Goal: Information Seeking & Learning: Understand process/instructions

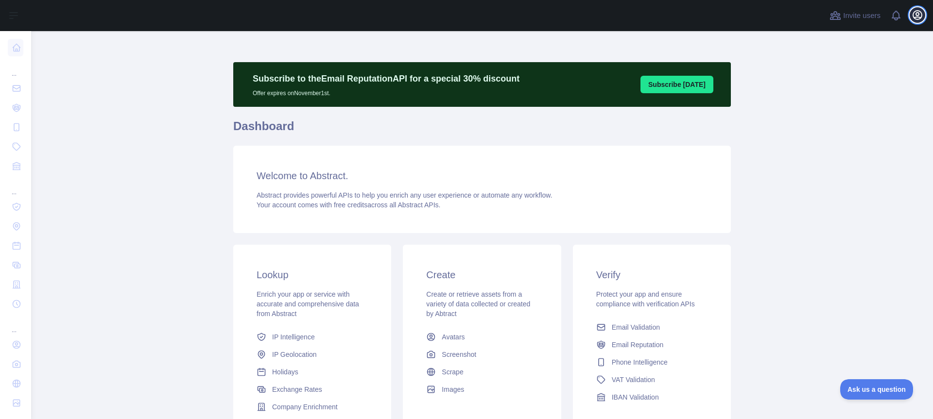
click at [914, 15] on icon "button" at bounding box center [918, 15] width 12 height 12
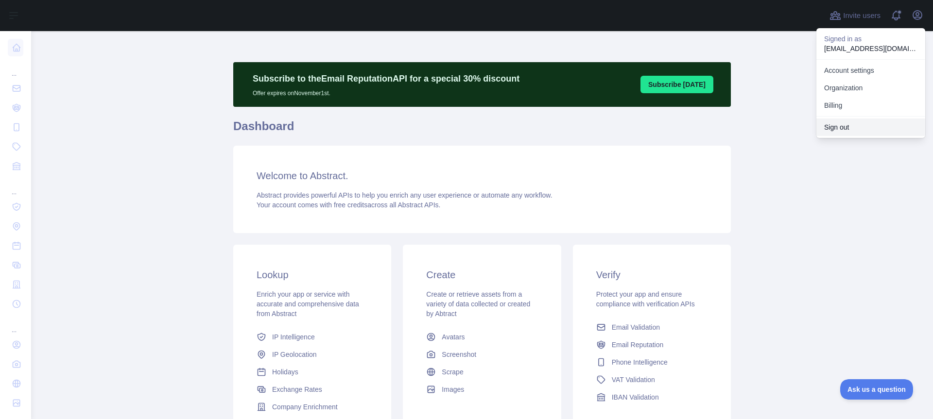
click at [836, 125] on button "Sign out" at bounding box center [870, 127] width 109 height 17
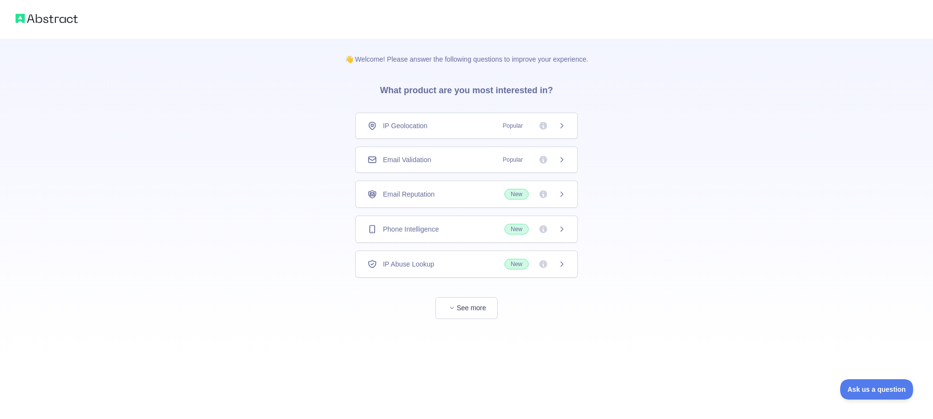
click at [401, 216] on div "Phone Intelligence New" at bounding box center [466, 229] width 223 height 27
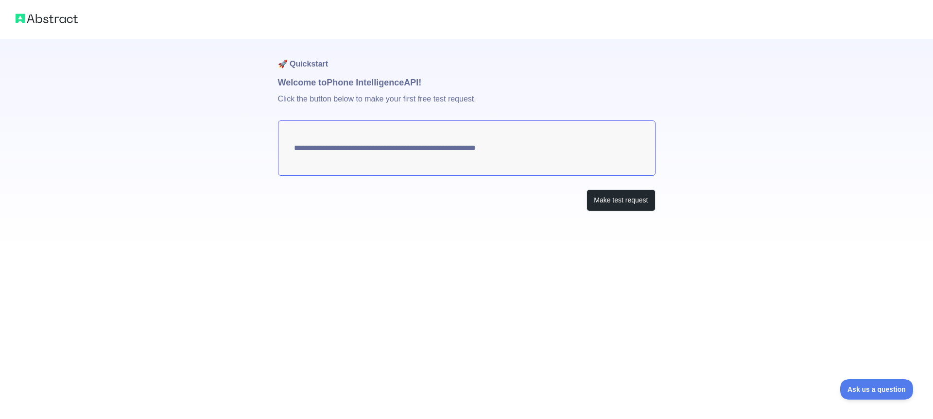
click at [417, 129] on textarea "**********" at bounding box center [467, 148] width 378 height 55
click at [587, 197] on button "Make test request" at bounding box center [621, 201] width 69 height 22
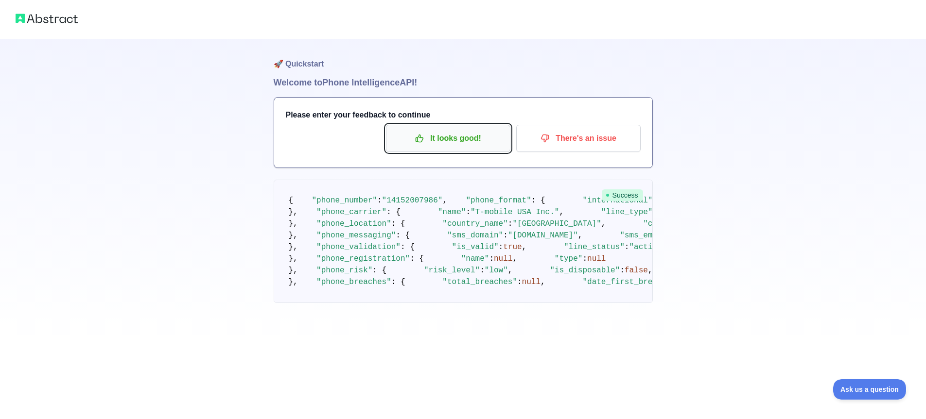
click at [466, 143] on p "It looks good!" at bounding box center [448, 138] width 110 height 17
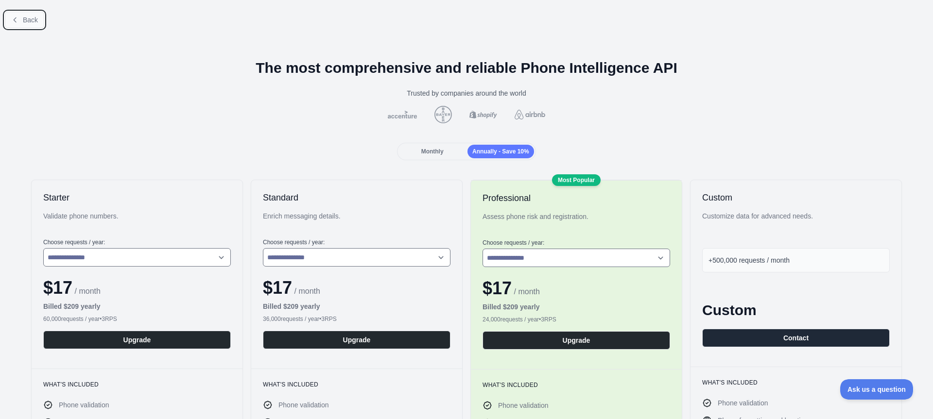
click at [27, 22] on span "Back" at bounding box center [30, 20] width 15 height 8
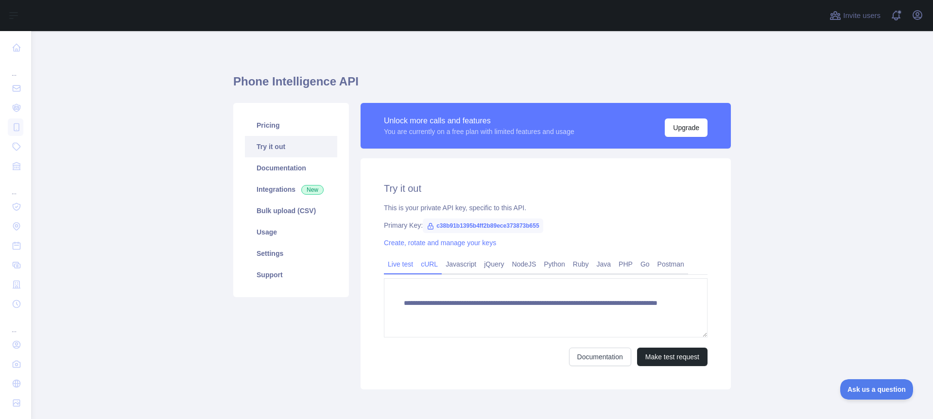
click at [421, 262] on link "cURL" at bounding box center [429, 265] width 25 height 16
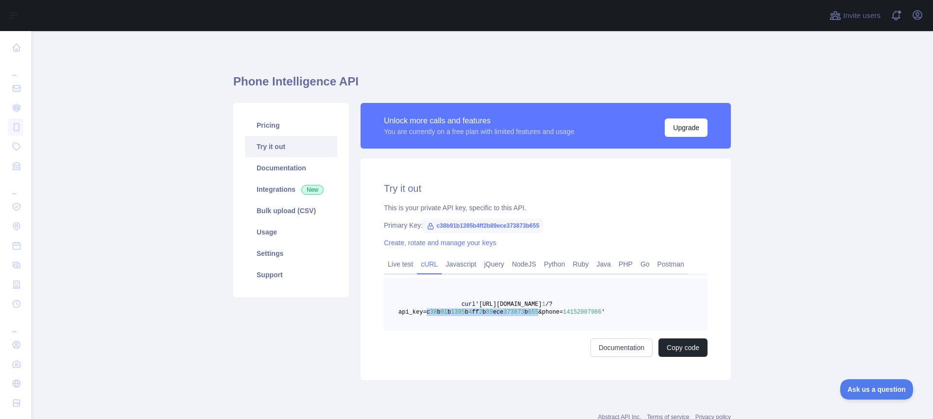
drag, startPoint x: 423, startPoint y: 312, endPoint x: 535, endPoint y: 312, distance: 111.3
click at [535, 312] on span "curl 'https://phoneintelligence.abstractapi.com/v 1 /?api_key=c 38 b 91 b 1395 …" at bounding box center [501, 308] width 207 height 15
copy span "c 38 b 91 b 1395 b 4 ff 2 b 89 ece 373873 b 655"
